Goal: Find specific page/section: Find specific page/section

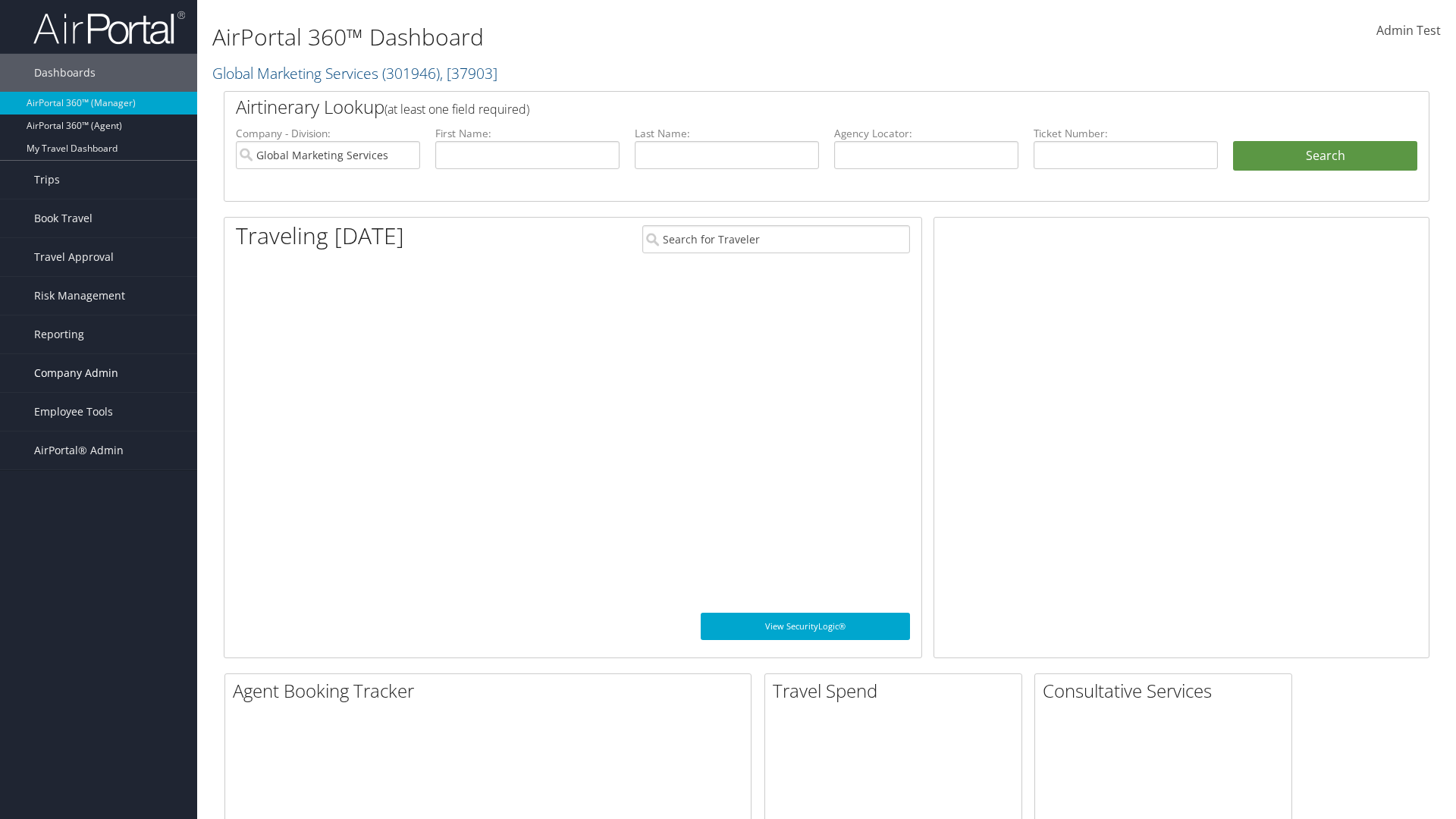
click at [99, 373] on span "Company Admin" at bounding box center [76, 372] width 84 height 38
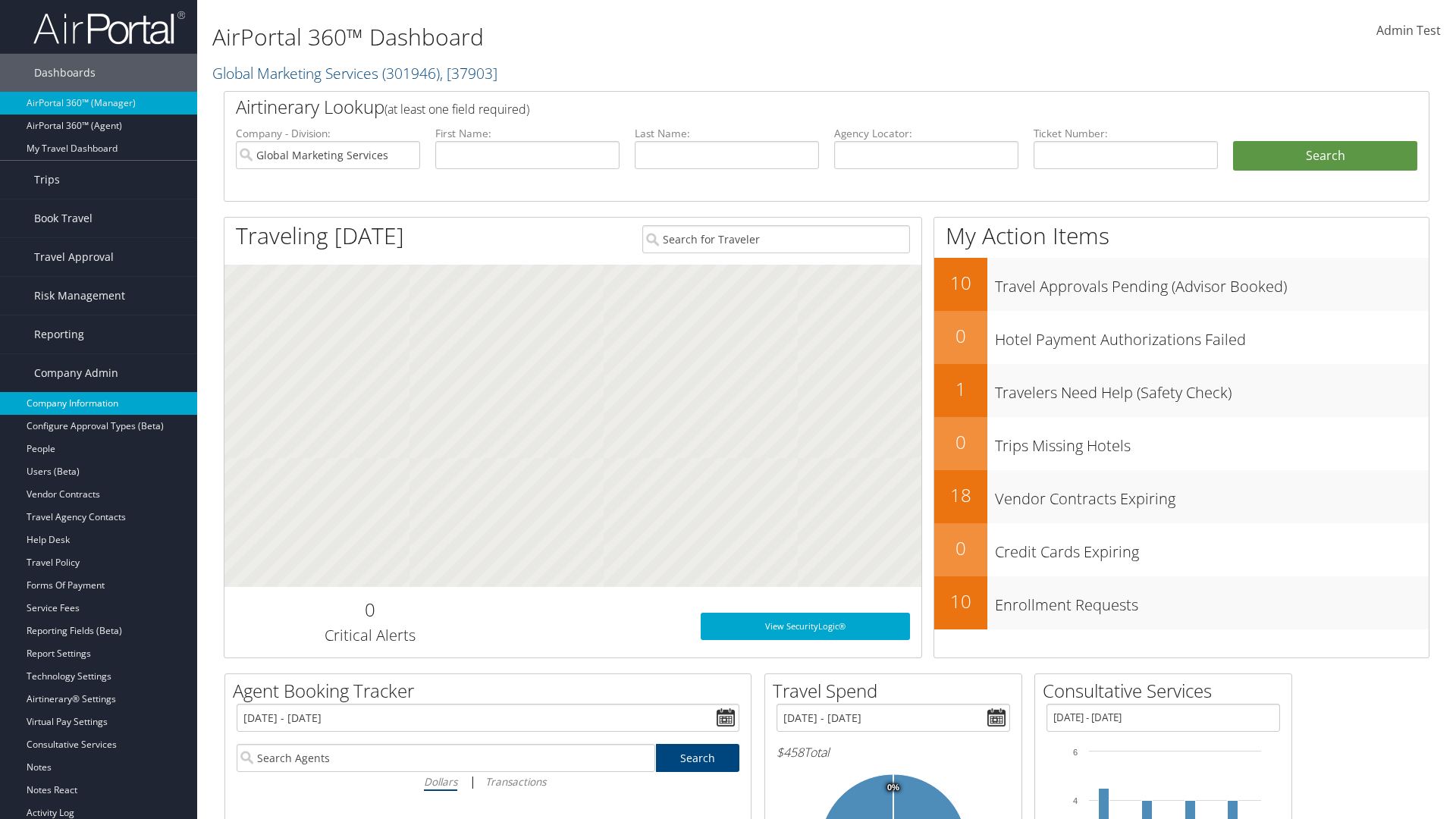
click at [99, 403] on link "Company Information" at bounding box center [99, 403] width 197 height 22
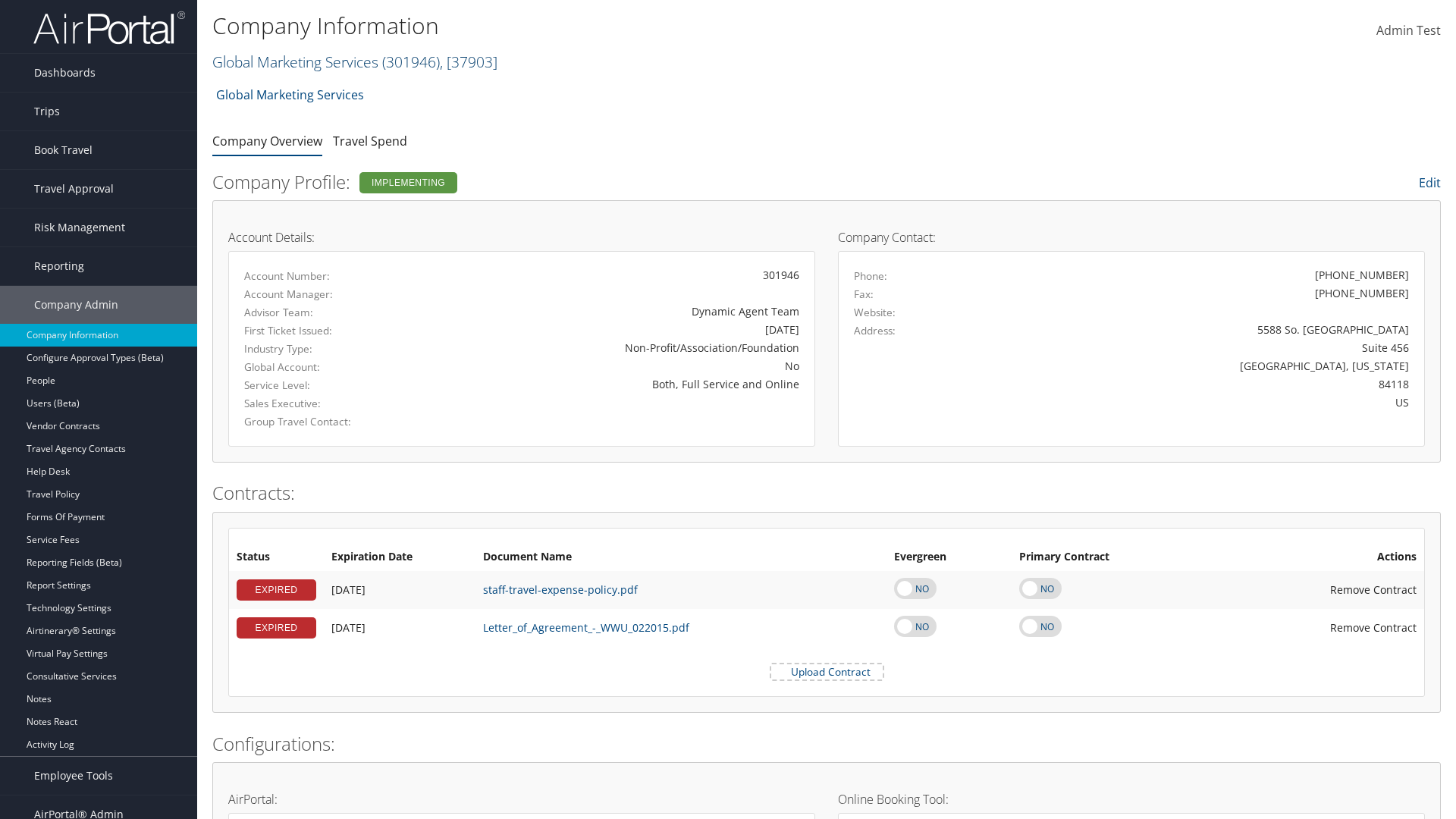
click at [294, 62] on link "Global Marketing Services ( 301946 ) , [ 37903 ]" at bounding box center [355, 62] width 285 height 21
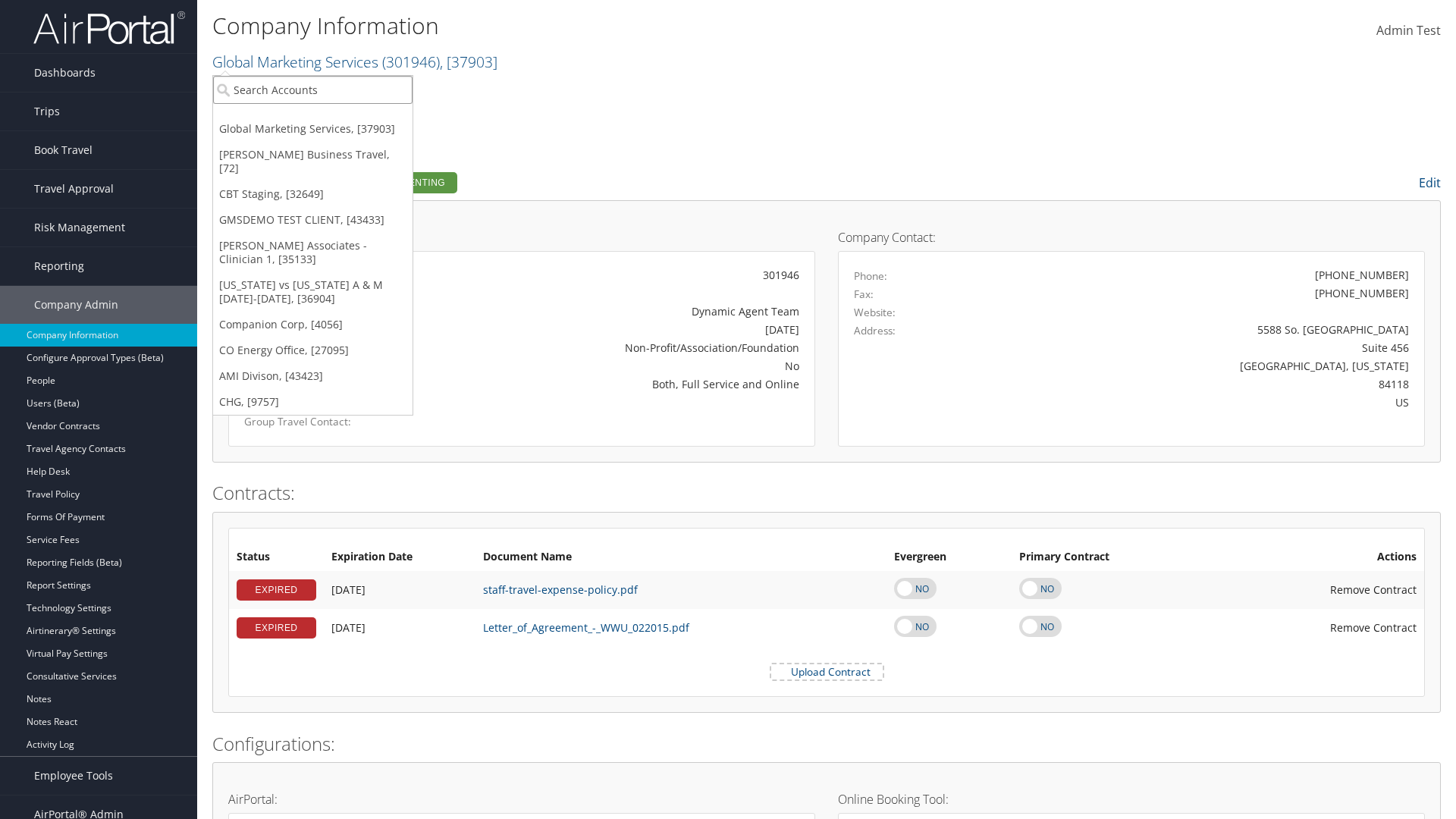
click at [312, 90] on input "search" at bounding box center [313, 90] width 200 height 28
type input "CBTSTG"
click at [312, 118] on div "CBT Staging (CBTSTG), [32649]" at bounding box center [312, 117] width 216 height 14
